Goal: Task Accomplishment & Management: Complete application form

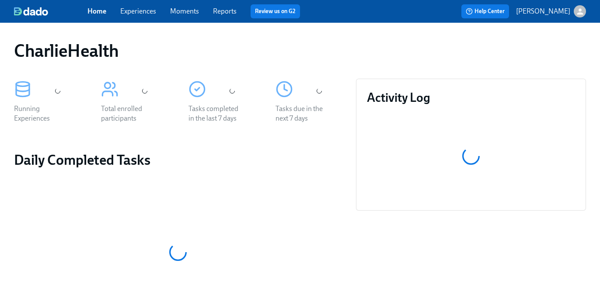
click at [131, 15] on span "Experiences" at bounding box center [138, 12] width 36 height 10
click at [136, 14] on link "Experiences" at bounding box center [138, 11] width 36 height 8
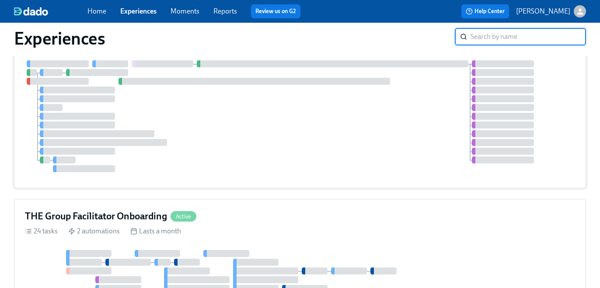
scroll to position [332, 0]
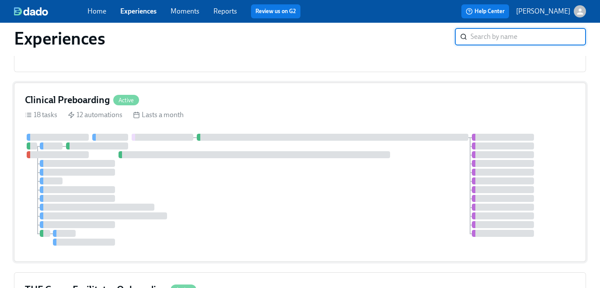
click at [216, 105] on div "Clinical Preboarding Active" at bounding box center [300, 100] width 550 height 13
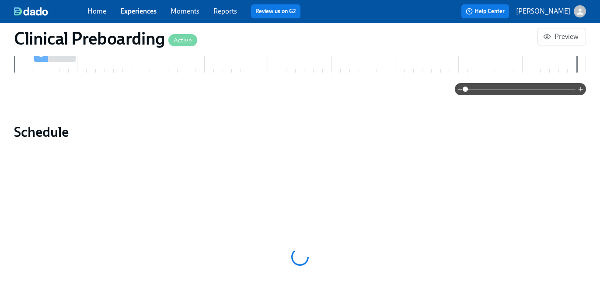
scroll to position [577, 0]
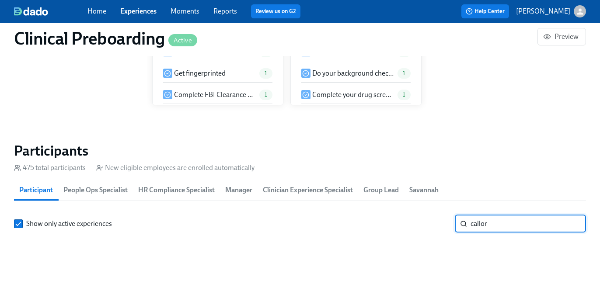
scroll to position [0, 10366]
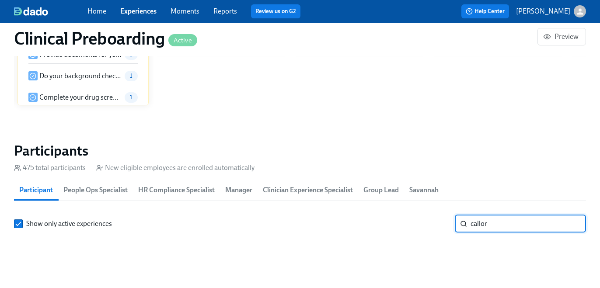
click at [480, 215] on input "callor" at bounding box center [529, 224] width 116 height 18
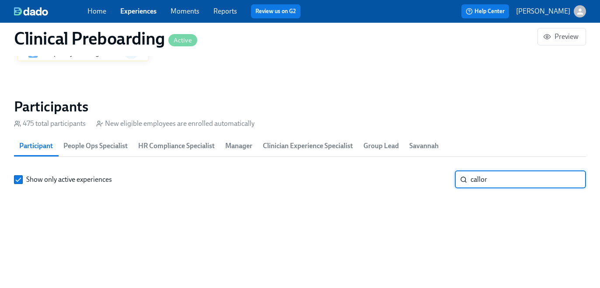
click at [480, 182] on input "callor" at bounding box center [529, 180] width 116 height 18
type input "brandon"
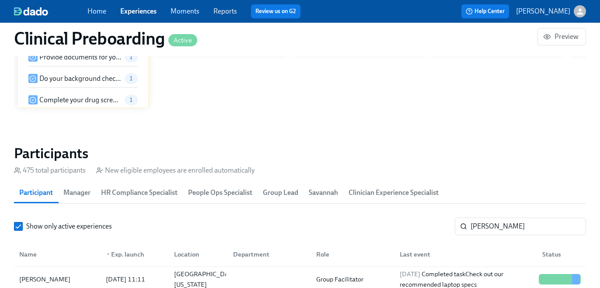
scroll to position [853, 0]
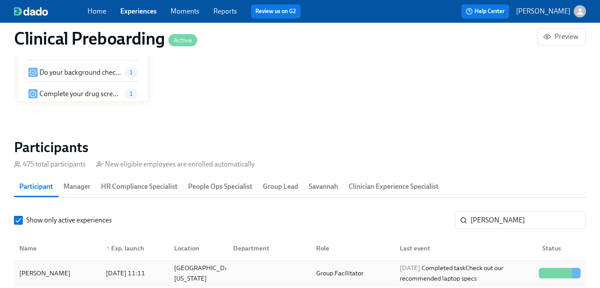
click at [333, 272] on div "Group Facilitator" at bounding box center [340, 273] width 54 height 11
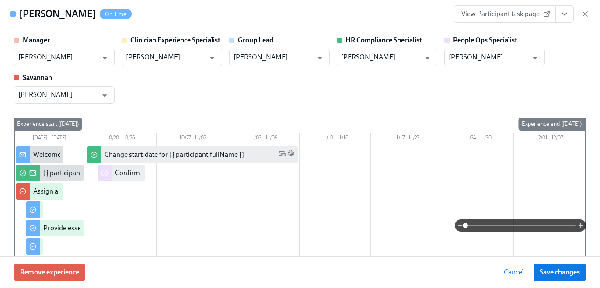
click at [567, 13] on icon "View task page" at bounding box center [565, 14] width 4 height 2
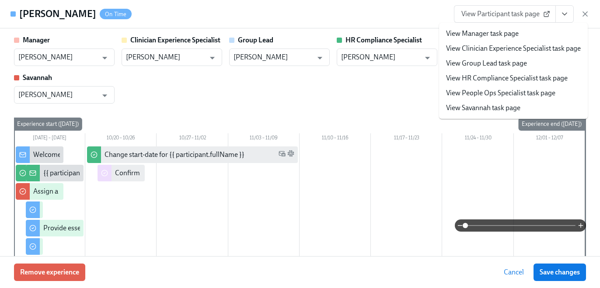
click at [534, 78] on link "View HR Compliance Specialist task page" at bounding box center [507, 79] width 122 height 10
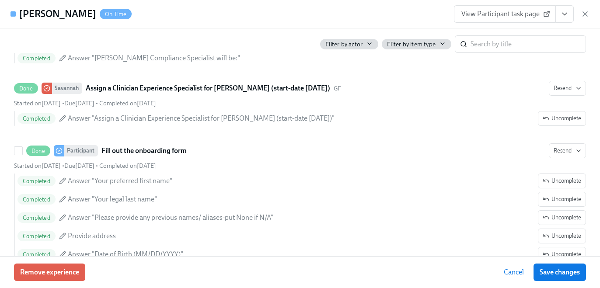
scroll to position [544, 0]
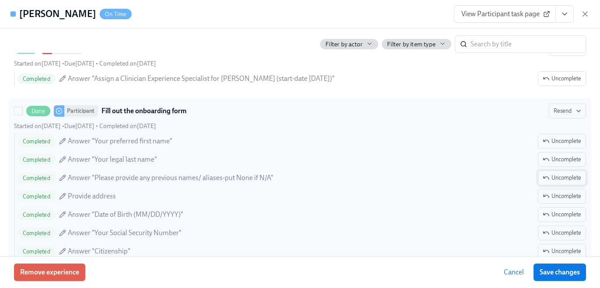
click at [567, 179] on span "Uncomplete" at bounding box center [562, 178] width 39 height 9
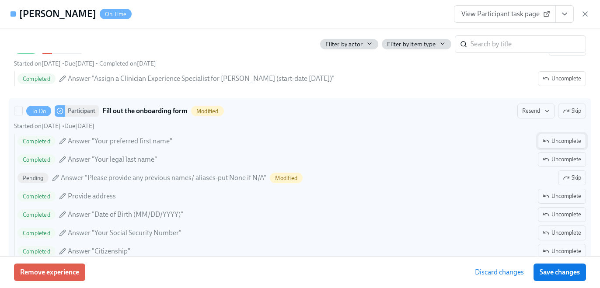
click at [575, 134] on button "Uncomplete" at bounding box center [562, 141] width 48 height 15
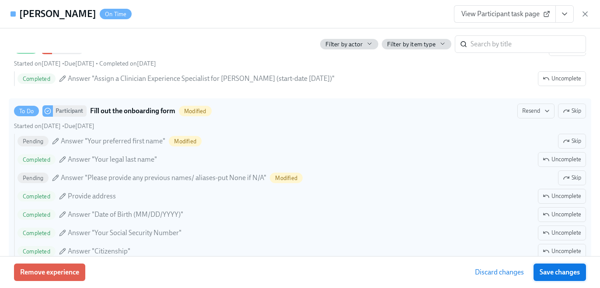
click at [564, 268] on span "Save changes" at bounding box center [560, 272] width 40 height 9
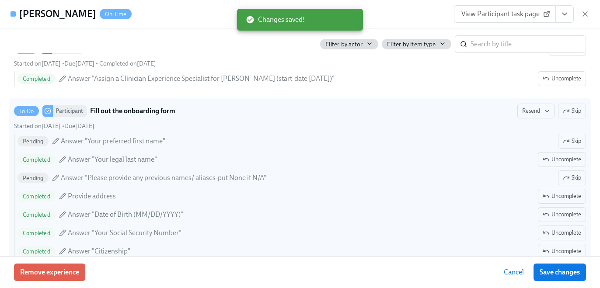
click at [518, 17] on span "View Participant task page" at bounding box center [505, 14] width 87 height 9
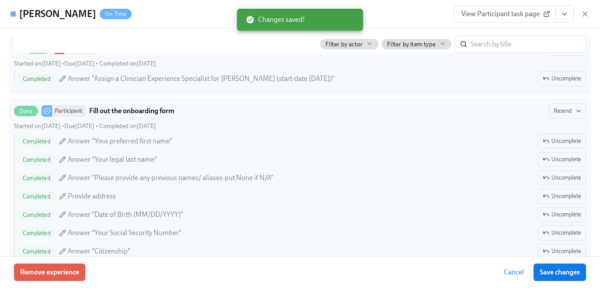
scroll to position [417, 0]
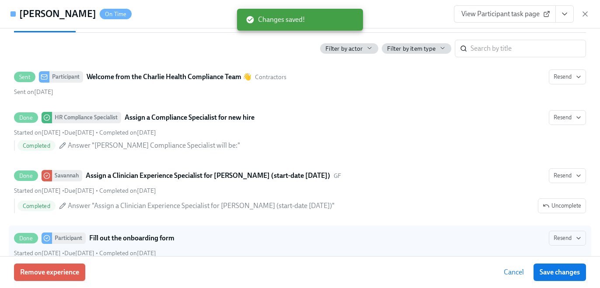
click at [56, 15] on h4 "Brandon Callor" at bounding box center [57, 13] width 77 height 13
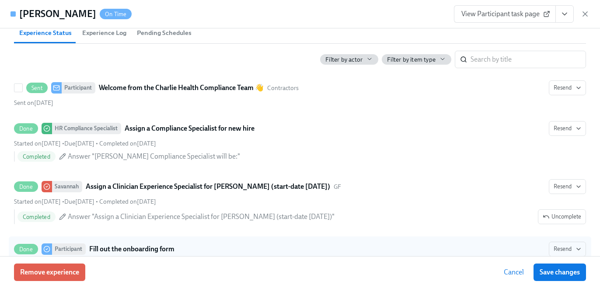
scroll to position [399, 0]
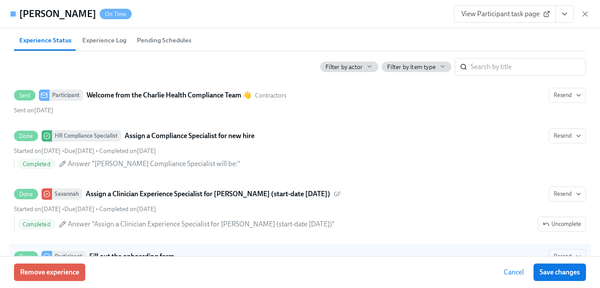
click at [567, 14] on icon "View task page" at bounding box center [564, 14] width 9 height 9
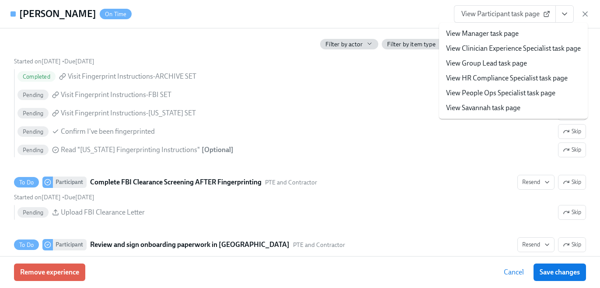
scroll to position [1416, 0]
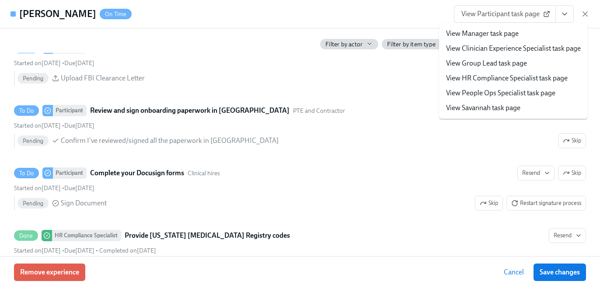
click at [553, 106] on li "View Savannah task page" at bounding box center [513, 108] width 149 height 15
click at [542, 109] on li "View Savannah task page" at bounding box center [513, 108] width 149 height 15
click at [501, 109] on link "View Savannah task page" at bounding box center [483, 108] width 74 height 10
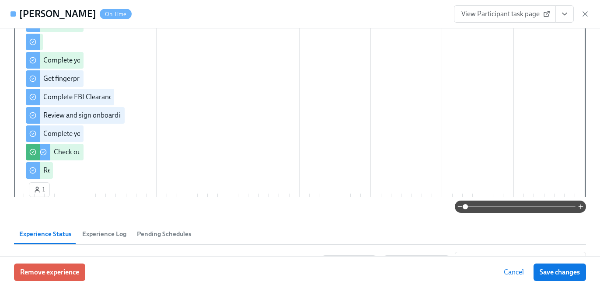
scroll to position [0, 0]
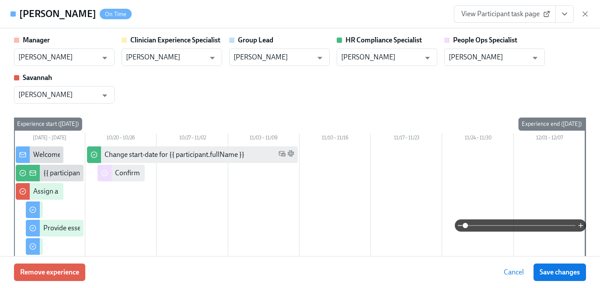
click at [559, 14] on button "View task page" at bounding box center [565, 14] width 18 height 18
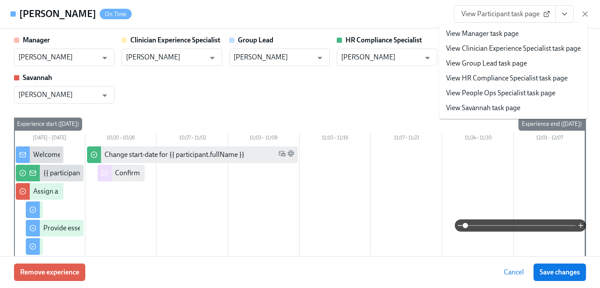
click at [524, 108] on li "View Savannah task page" at bounding box center [513, 108] width 149 height 15
click at [505, 105] on link "View Savannah task page" at bounding box center [483, 108] width 74 height 10
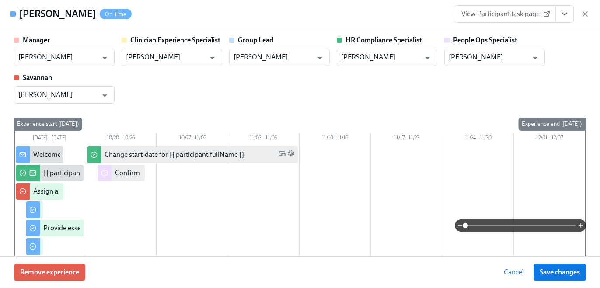
click at [497, 12] on span "View Participant task page" at bounding box center [505, 14] width 87 height 9
click at [539, 17] on span "View Participant task page" at bounding box center [505, 14] width 87 height 9
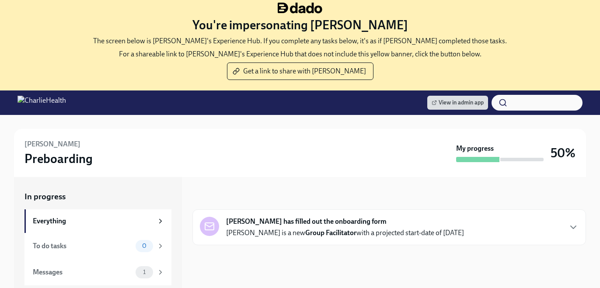
scroll to position [11, 0]
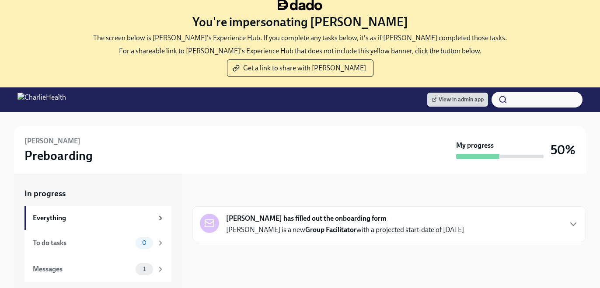
click at [280, 210] on div "Brandon Callor has filled out the onboarding form Brandon is a new Group Facili…" at bounding box center [390, 225] width 394 height 36
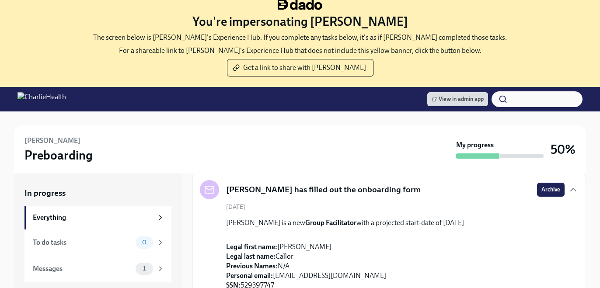
scroll to position [0, 0]
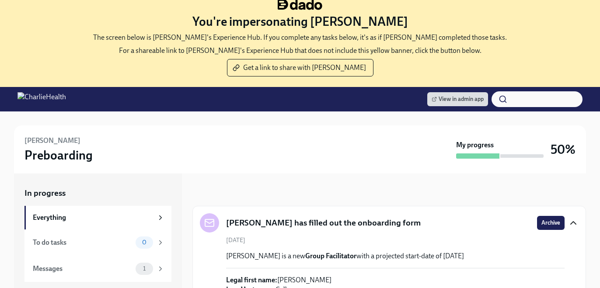
click at [578, 224] on icon "button" at bounding box center [573, 223] width 11 height 11
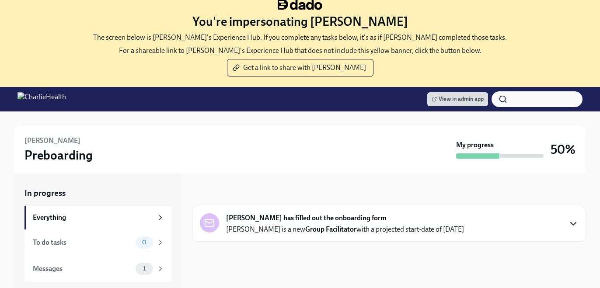
click at [578, 224] on icon "button" at bounding box center [573, 224] width 11 height 11
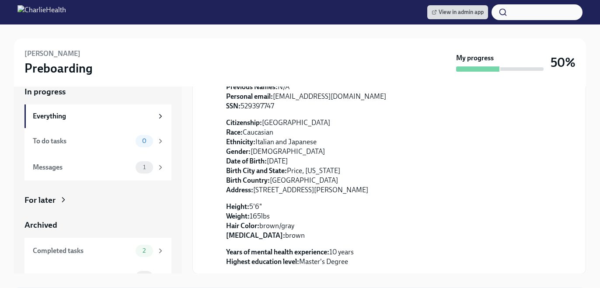
scroll to position [116, 0]
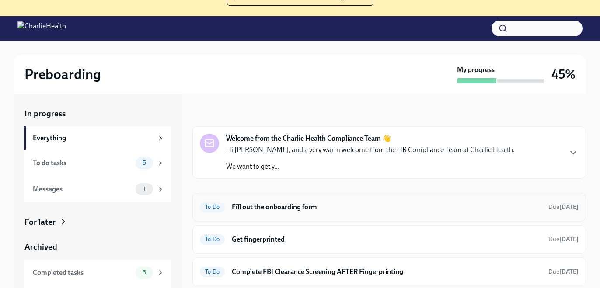
click at [291, 203] on h6 "Fill out the onboarding form" at bounding box center [387, 208] width 310 height 10
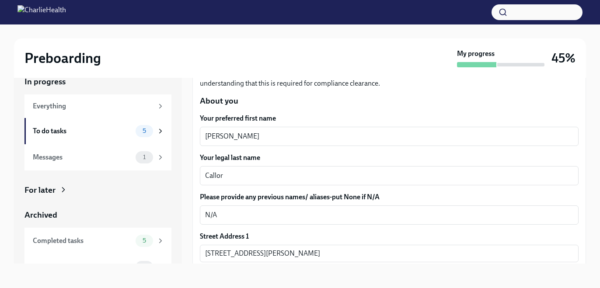
scroll to position [104, 0]
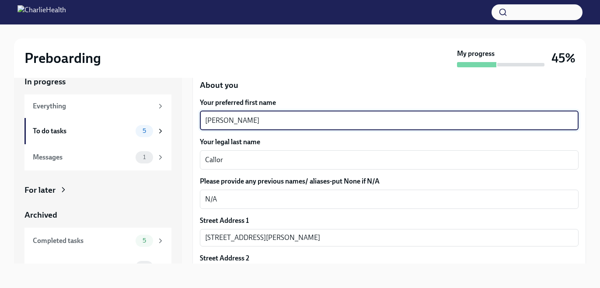
click at [251, 120] on textarea "Brandon" at bounding box center [389, 121] width 368 height 11
click at [254, 123] on textarea "Brandon" at bounding box center [389, 121] width 368 height 11
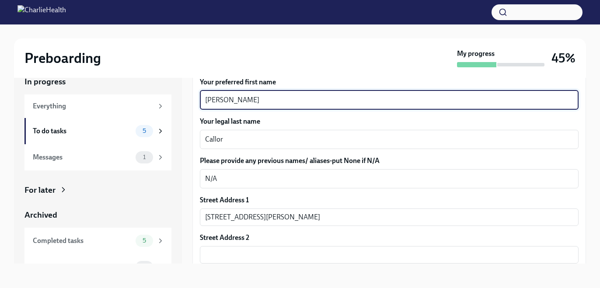
scroll to position [126, 0]
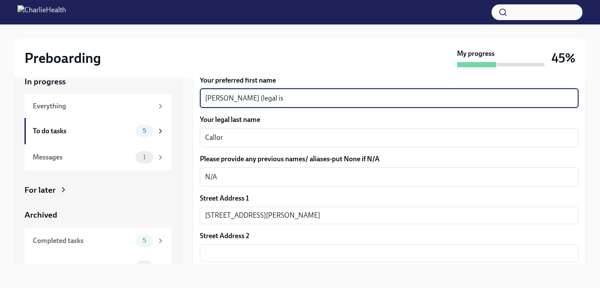
click at [287, 92] on div "Brandon (legal is x ​" at bounding box center [389, 98] width 379 height 19
click at [275, 98] on textarea "Brandon (legal is" at bounding box center [389, 98] width 368 height 11
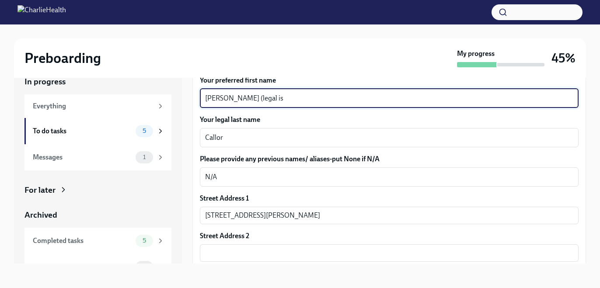
click at [275, 98] on textarea "Brandon (legal is" at bounding box center [389, 98] width 368 height 11
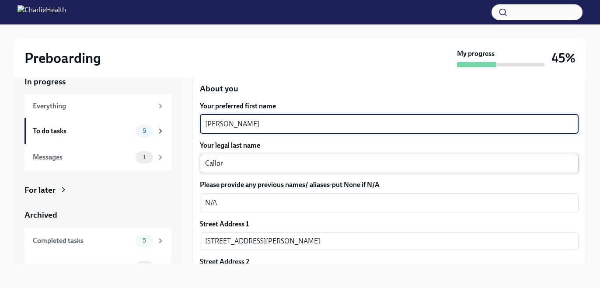
scroll to position [117, 0]
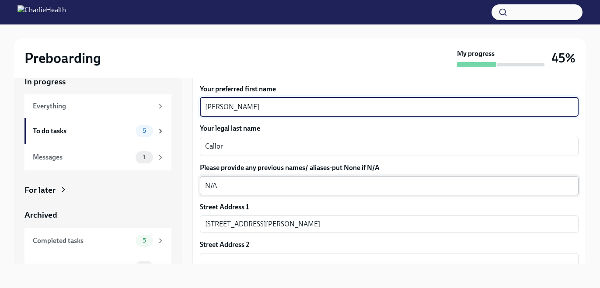
type textarea "[PERSON_NAME]"
click at [263, 182] on textarea "N/A" at bounding box center [389, 186] width 368 height 11
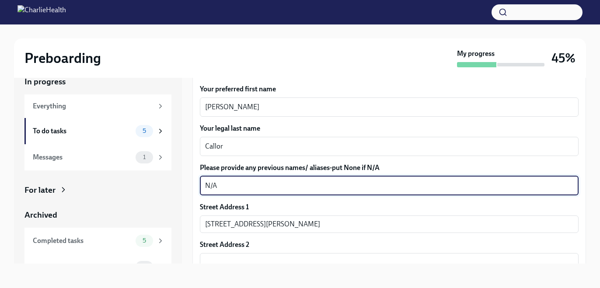
click at [263, 182] on textarea "N/A" at bounding box center [389, 186] width 368 height 11
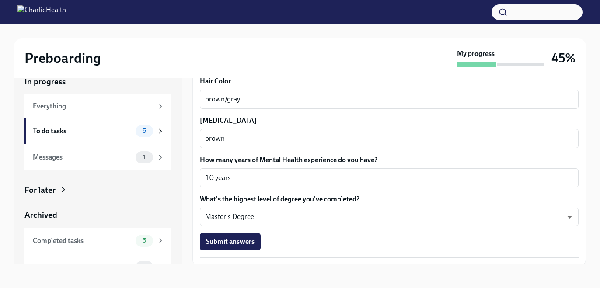
scroll to position [824, 0]
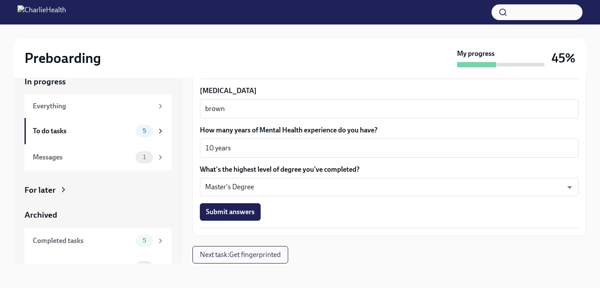
type textarea "[PERSON_NAME]"
click at [263, 213] on div "Submit answers" at bounding box center [389, 212] width 379 height 18
click at [242, 213] on span "Submit answers" at bounding box center [230, 212] width 49 height 9
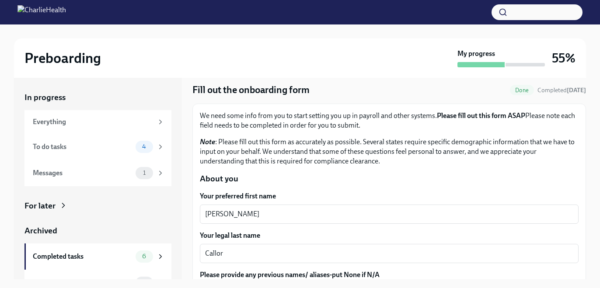
scroll to position [27, 0]
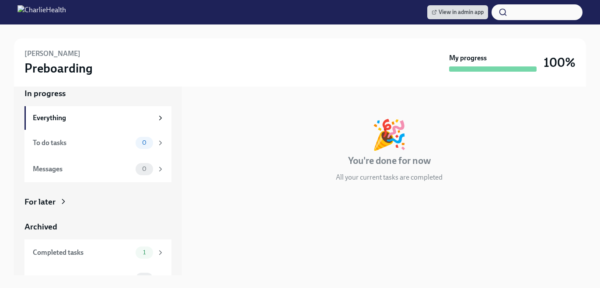
scroll to position [127, 0]
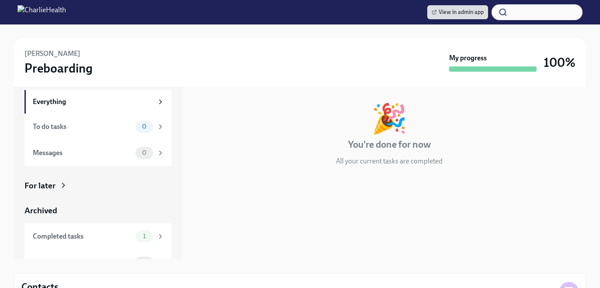
click at [64, 187] on icon at bounding box center [63, 185] width 9 height 9
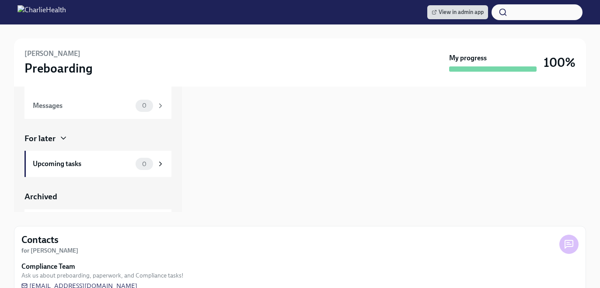
scroll to position [195, 0]
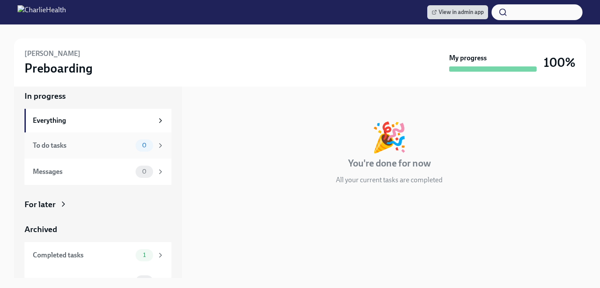
scroll to position [17, 0]
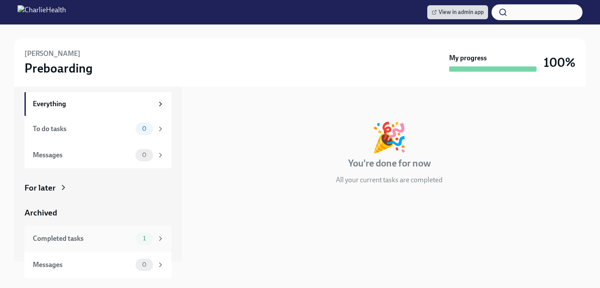
click at [102, 242] on div "Completed tasks" at bounding box center [82, 239] width 99 height 10
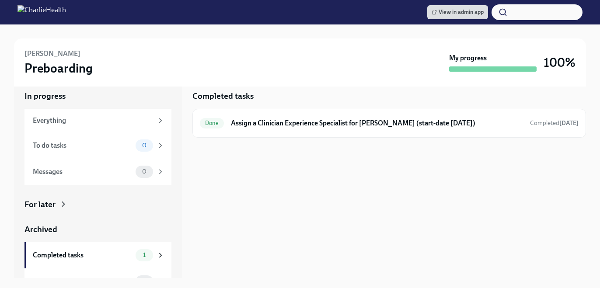
scroll to position [1, 0]
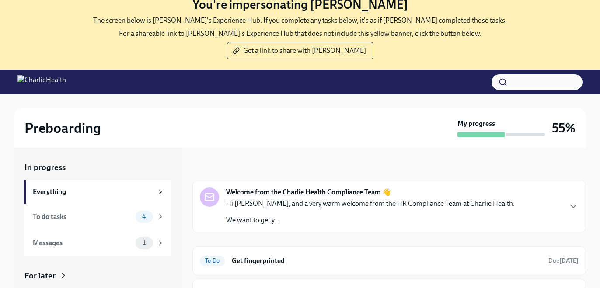
scroll to position [49, 0]
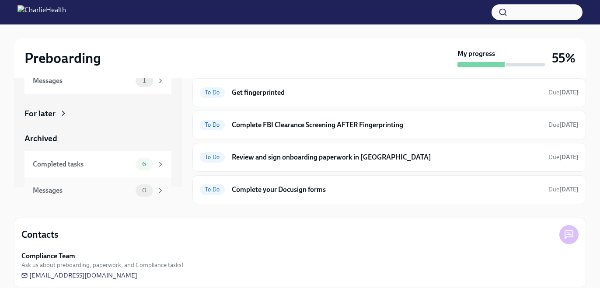
scroll to position [175, 0]
click at [120, 165] on div "Completed tasks" at bounding box center [82, 164] width 99 height 10
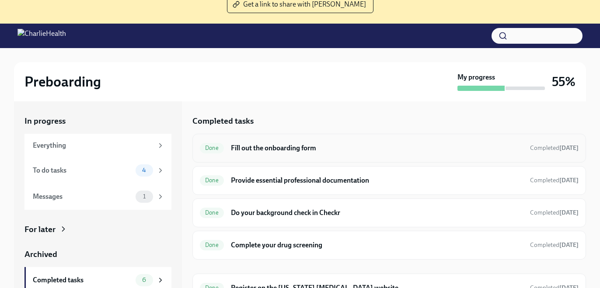
click at [324, 147] on h6 "Fill out the onboarding form" at bounding box center [377, 149] width 292 height 10
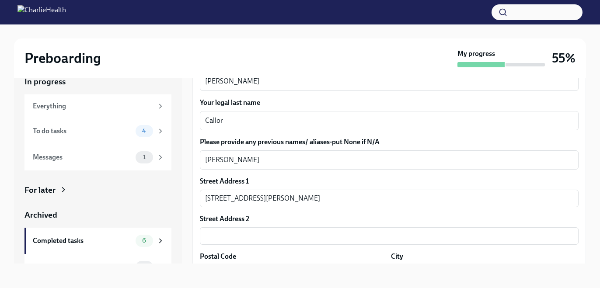
scroll to position [161, 0]
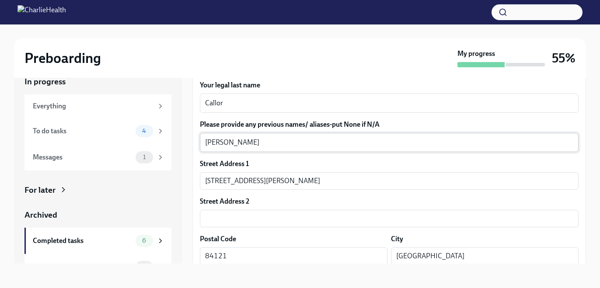
click at [305, 139] on textarea "[PERSON_NAME]" at bounding box center [389, 142] width 368 height 11
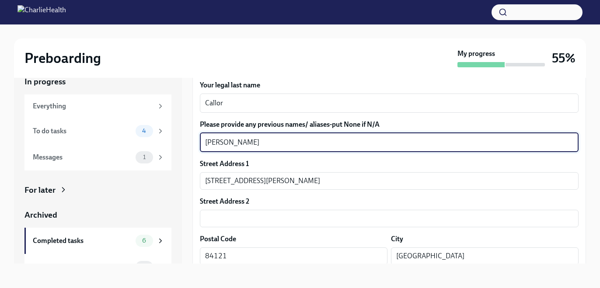
click at [305, 139] on textarea "[PERSON_NAME]" at bounding box center [389, 142] width 368 height 11
